Goal: Communication & Community: Answer question/provide support

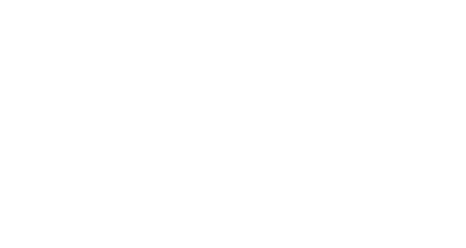
select select "*"
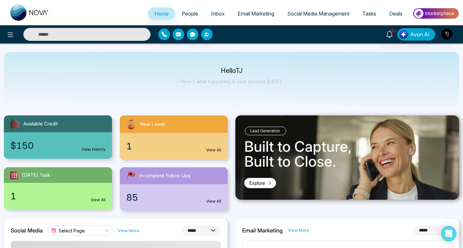
click at [212, 13] on span "Inbox" at bounding box center [218, 13] width 14 height 6
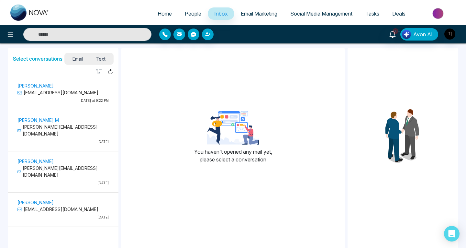
click at [34, 119] on p "[PERSON_NAME] M" at bounding box center [62, 120] width 91 height 7
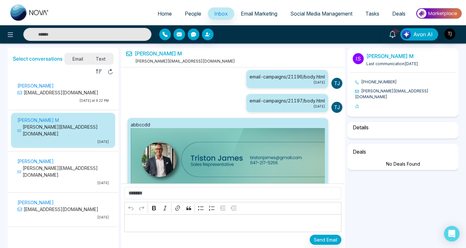
scroll to position [7, 0]
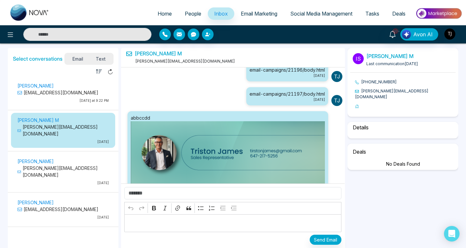
select select "****"
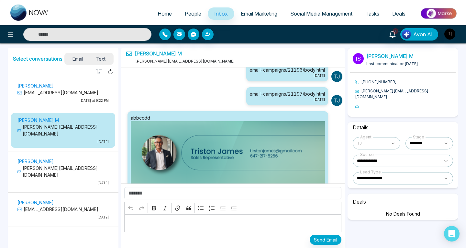
click at [380, 141] on span "TJ" at bounding box center [372, 143] width 30 height 8
click at [390, 139] on input "search" at bounding box center [376, 143] width 47 height 12
